Goal: Task Accomplishment & Management: Manage account settings

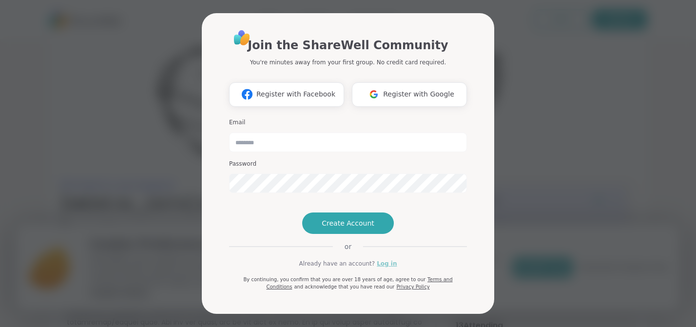
click at [380, 268] on link "Log in" at bounding box center [386, 263] width 20 height 9
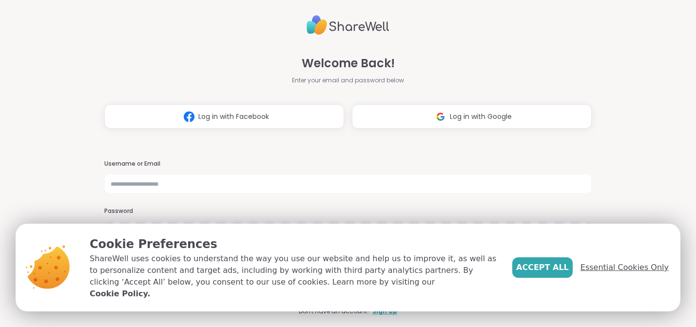
click at [599, 273] on span "Essential Cookies Only" at bounding box center [624, 268] width 88 height 12
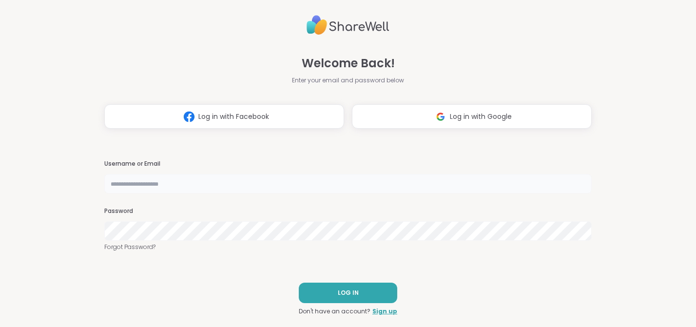
click at [356, 188] on input "text" at bounding box center [347, 183] width 487 height 19
type input "**********"
click at [352, 295] on span "LOG IN" at bounding box center [348, 292] width 21 height 9
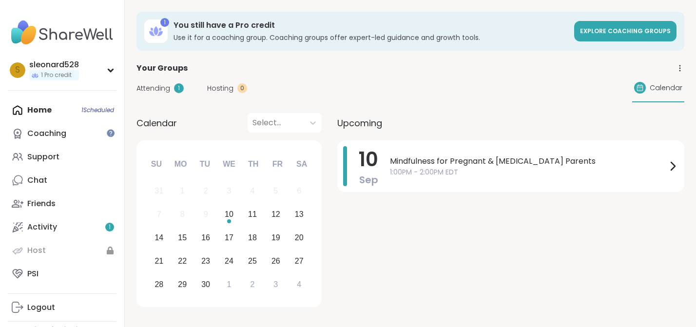
click at [32, 30] on img at bounding box center [62, 33] width 109 height 34
click at [161, 69] on span "Your Groups" at bounding box center [161, 68] width 51 height 12
click at [281, 217] on div "12" at bounding box center [275, 214] width 21 height 21
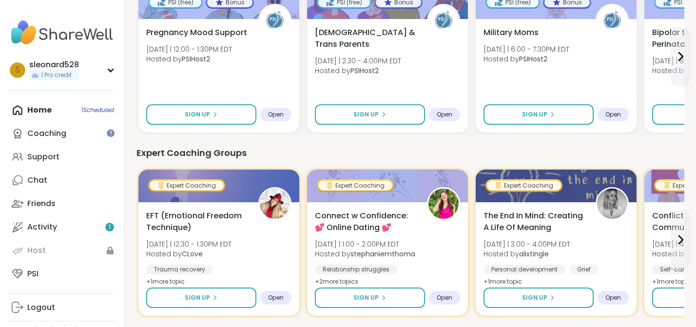
scroll to position [228, 0]
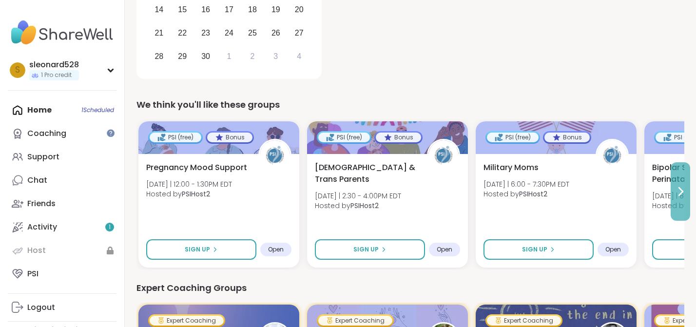
click at [683, 188] on icon at bounding box center [680, 192] width 12 height 12
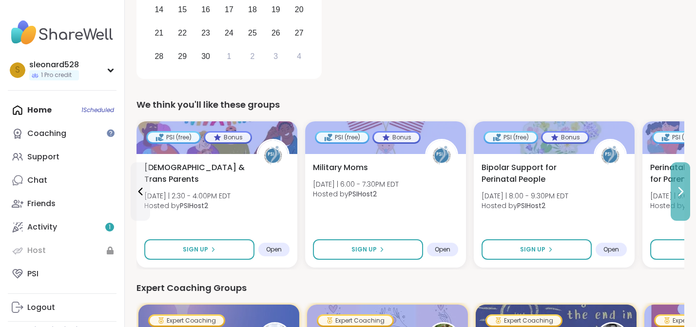
click at [683, 188] on icon at bounding box center [680, 192] width 12 height 12
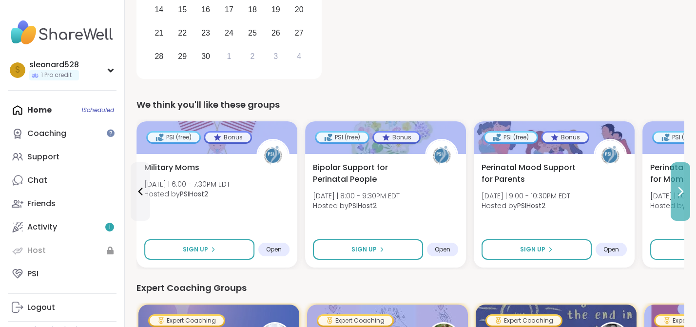
click at [683, 188] on icon at bounding box center [680, 192] width 12 height 12
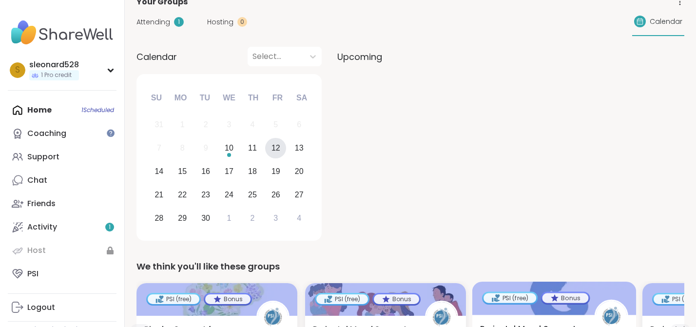
scroll to position [0, 0]
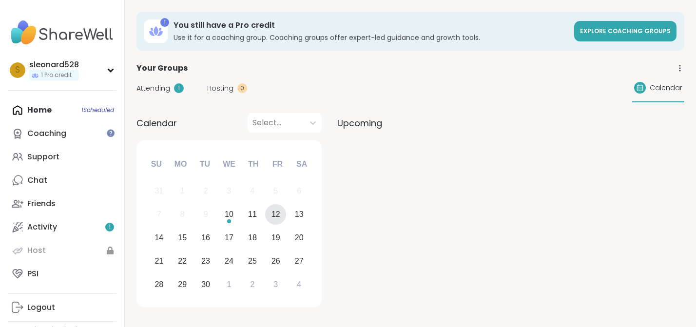
click at [164, 87] on span "Attending" at bounding box center [153, 88] width 34 height 10
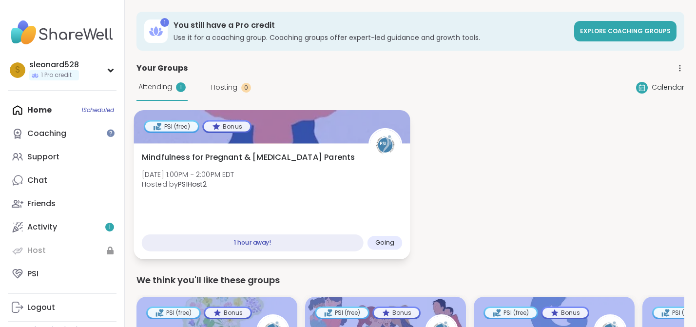
click at [202, 184] on b "PSIHost2" at bounding box center [192, 184] width 29 height 10
